Goal: Task Accomplishment & Management: Manage account settings

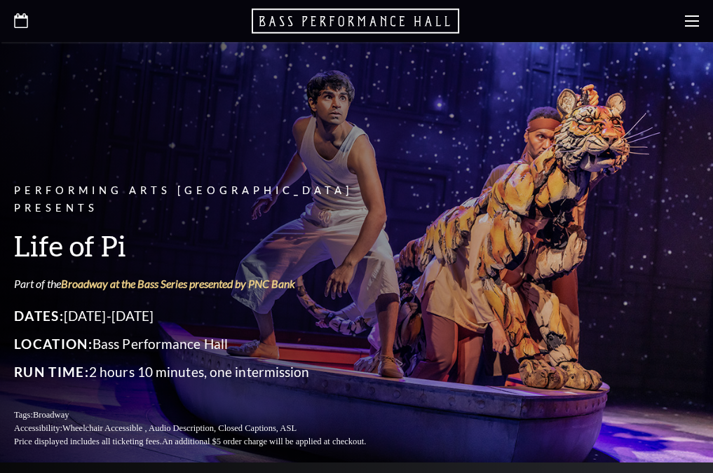
click at [453, 447] on div "Performing Arts Fort Worth Presents Life of Pi Part of the Broadway at the Bass…" at bounding box center [356, 464] width 713 height 845
click at [0, 0] on link "Login" at bounding box center [0, 0] width 0 height 0
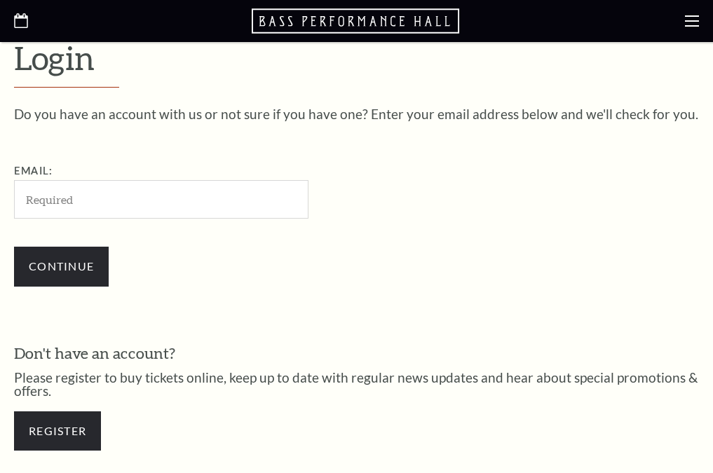
scroll to position [339, 0]
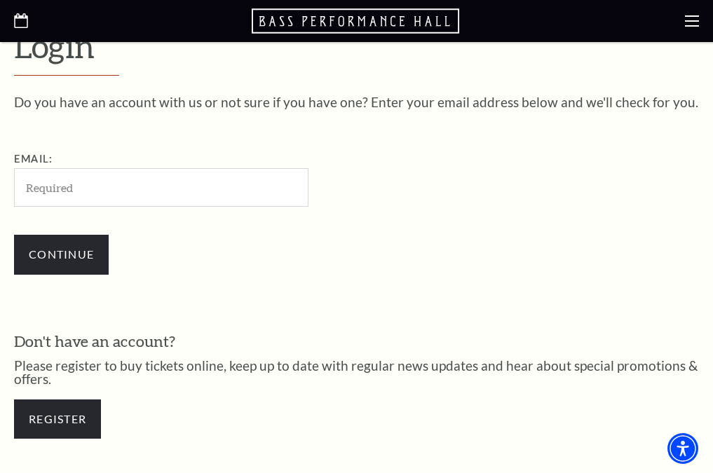
click at [89, 173] on input "Email:" at bounding box center [161, 187] width 295 height 39
type input "sandi.nadatani@gmail.com"
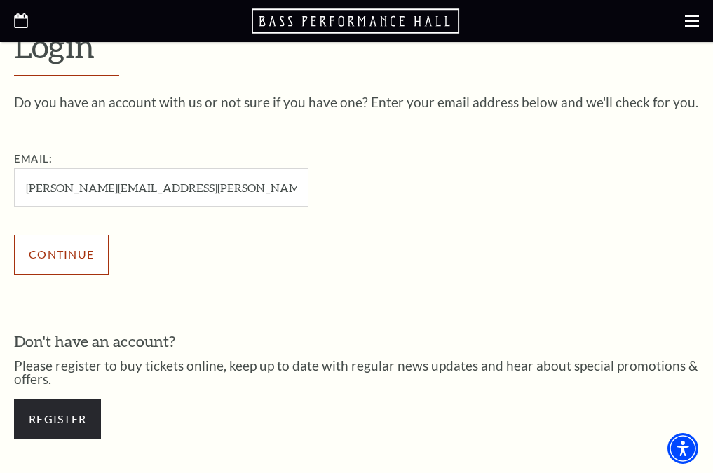
click at [72, 250] on input "Continue" at bounding box center [61, 254] width 95 height 39
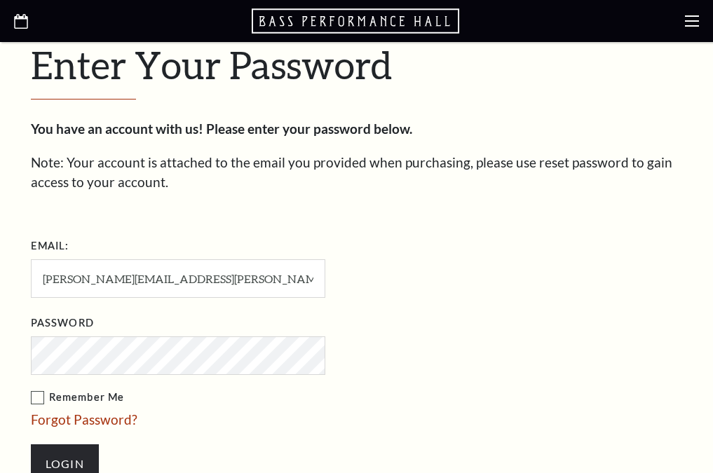
scroll to position [352, 0]
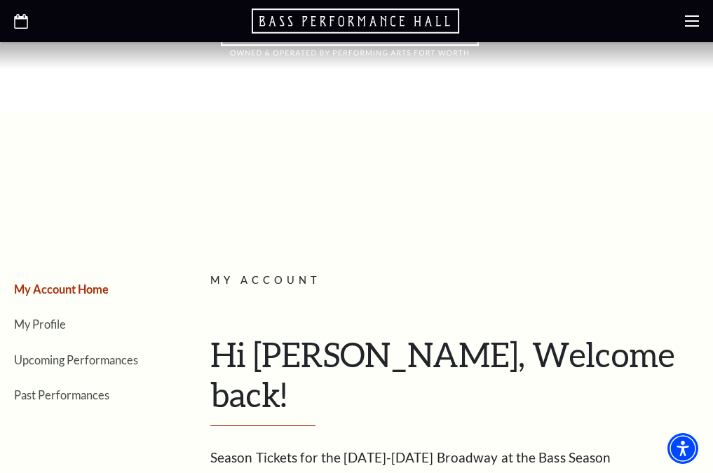
click at [0, 0] on link "Log Out" at bounding box center [0, 0] width 0 height 0
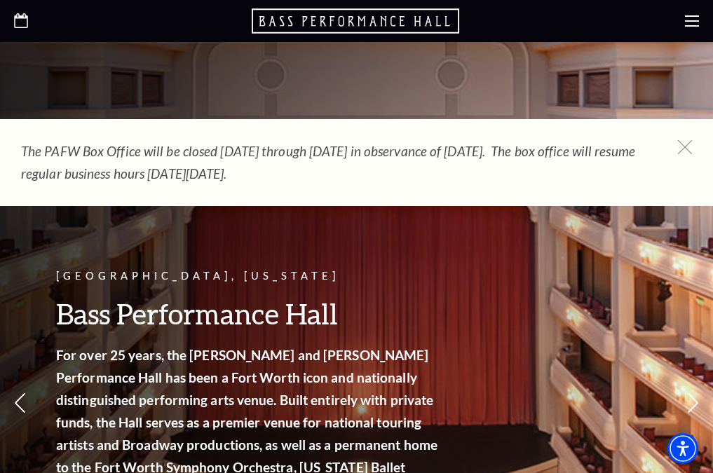
drag, startPoint x: 532, startPoint y: 425, endPoint x: 496, endPoint y: 407, distance: 40.2
click at [532, 425] on div "[GEOGRAPHIC_DATA], [US_STATE] Bass Performance Hall For over 25 years, the [PER…" at bounding box center [356, 358] width 713 height 633
